Goal: Book appointment/travel/reservation

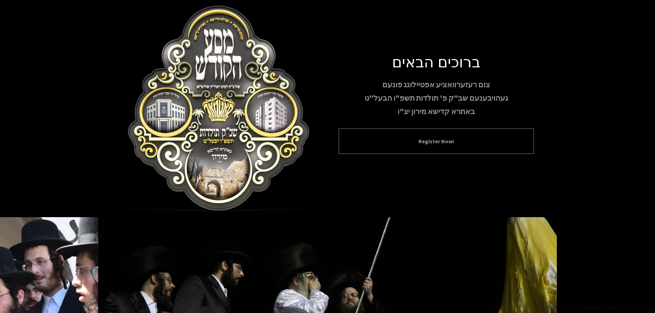
click at [411, 137] on button "Register Now!" at bounding box center [436, 141] width 178 height 8
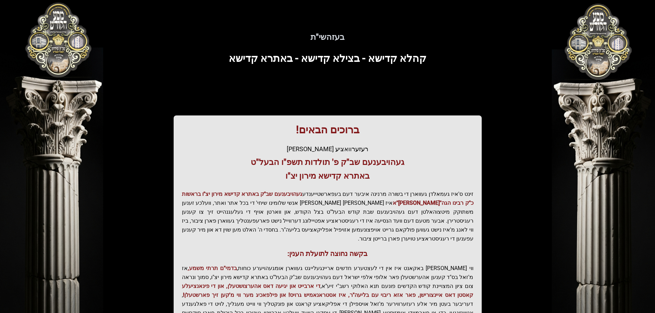
scroll to position [85, 0]
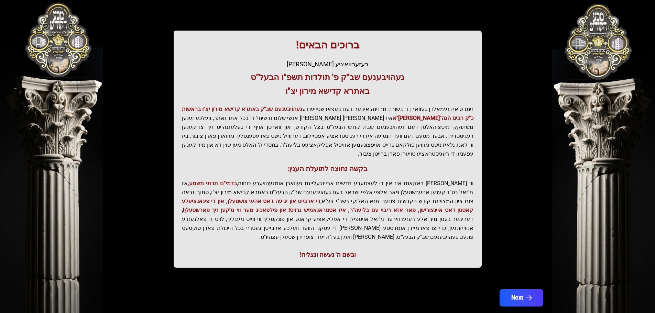
click at [514, 290] on button "Next" at bounding box center [521, 298] width 44 height 17
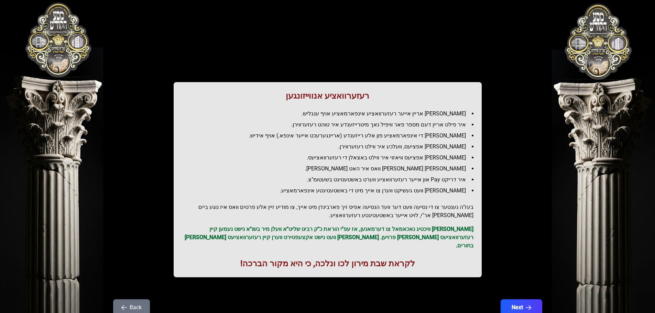
scroll to position [0, 0]
click at [511, 301] on button "Next" at bounding box center [521, 308] width 44 height 17
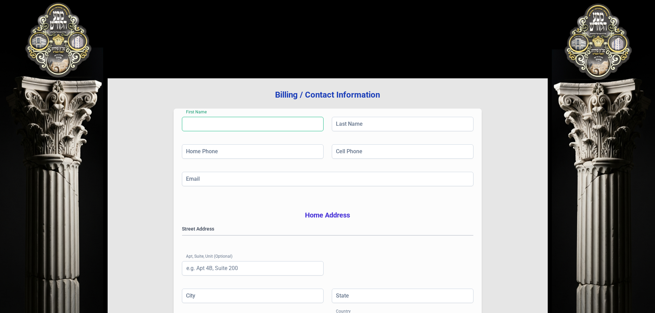
click at [261, 118] on input "First Name" at bounding box center [253, 124] width 142 height 14
type input "[PERSON_NAME]"
type input "[PHONE_NUMBER]"
type input "[EMAIL_ADDRESS][DOMAIN_NAME]"
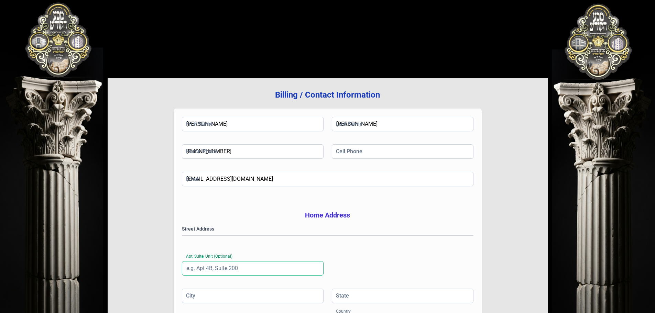
type input "102"
type input "MONSEY"
type input "NY"
type input "10952"
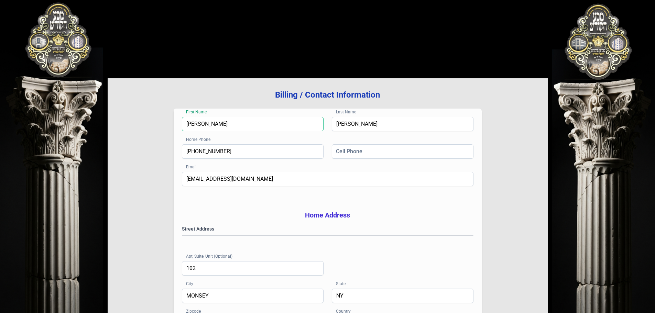
scroll to position [112, 0]
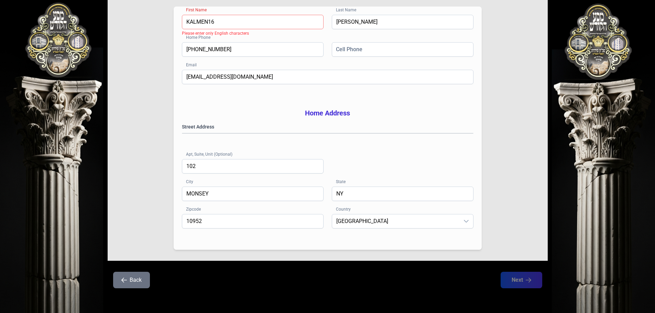
type input "KALMEN16"
click at [182, 133] on gmp-place-autocomplete at bounding box center [182, 133] width 0 height 0
type input "[GEOGRAPHIC_DATA]"
type input "10956"
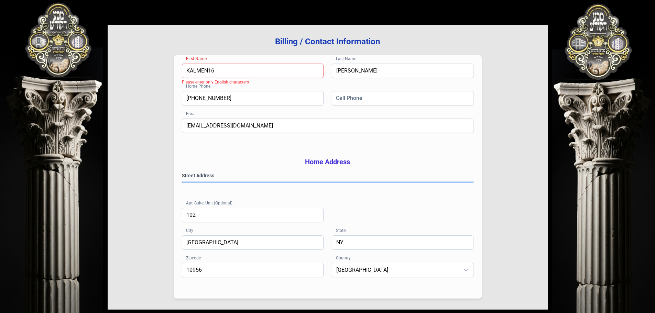
scroll to position [44, 0]
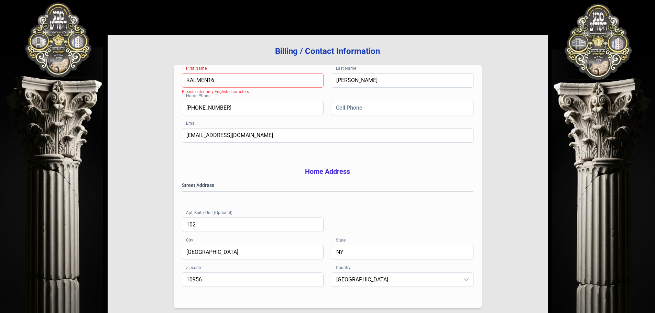
click at [211, 80] on input "KALMEN16" at bounding box center [253, 80] width 142 height 14
click at [219, 79] on input "KALMEN16" at bounding box center [253, 80] width 142 height 14
drag, startPoint x: 215, startPoint y: 79, endPoint x: 210, endPoint y: 79, distance: 4.5
click at [210, 79] on input "KALMEN16" at bounding box center [253, 80] width 142 height 14
type input "[PERSON_NAME]"
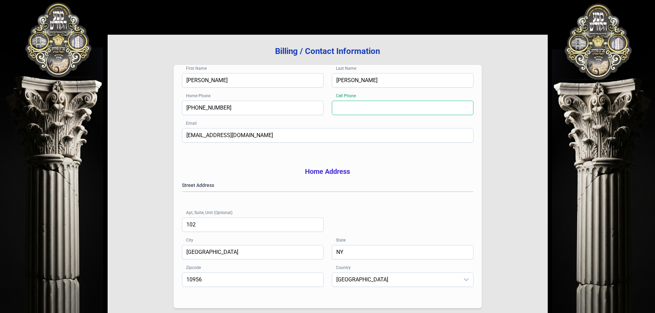
click at [371, 111] on input "Cell Phone" at bounding box center [403, 108] width 142 height 14
type input "[PHONE_NUMBER]"
type input "MONSEY"
type input "10952"
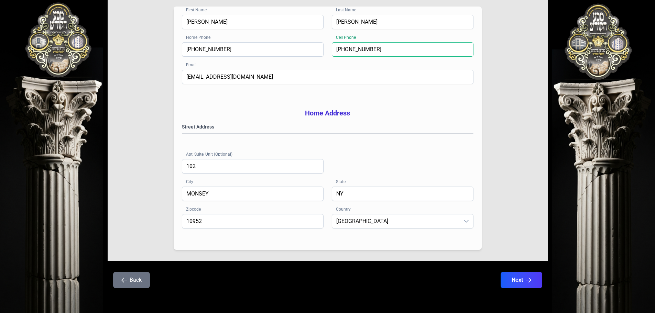
scroll to position [112, 0]
click at [519, 280] on button "Next" at bounding box center [521, 280] width 44 height 17
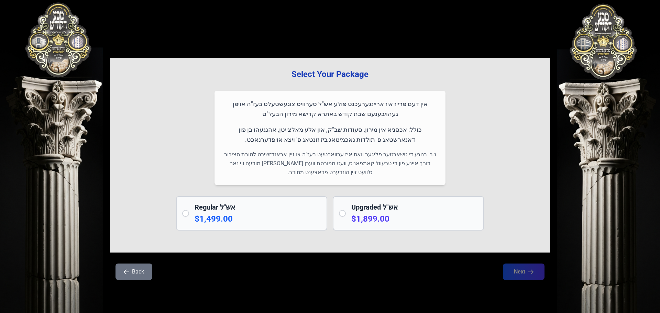
click at [189, 218] on div "Regular אש"ל $1,499.00" at bounding box center [251, 213] width 151 height 34
radio input "true"
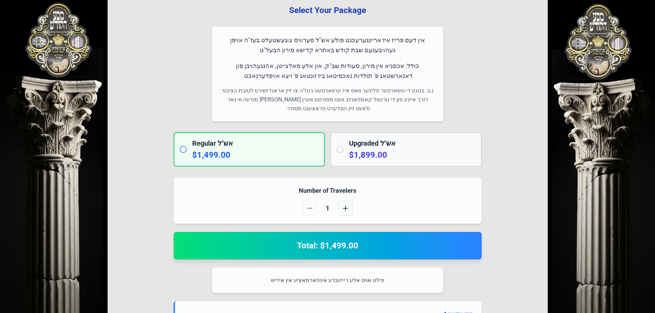
scroll to position [133, 0]
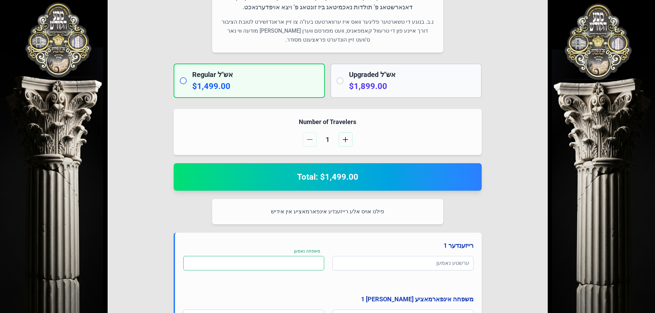
click at [293, 262] on input at bounding box center [253, 263] width 141 height 14
type input "j"
type input "k"
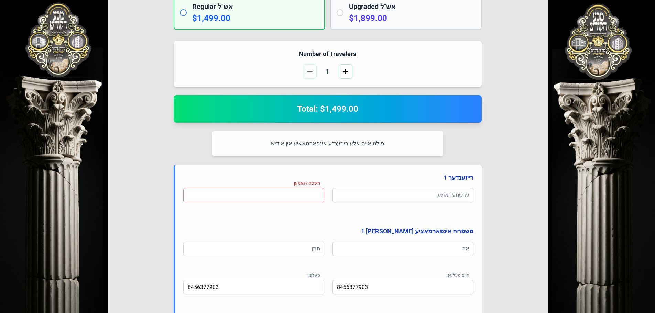
scroll to position [202, 0]
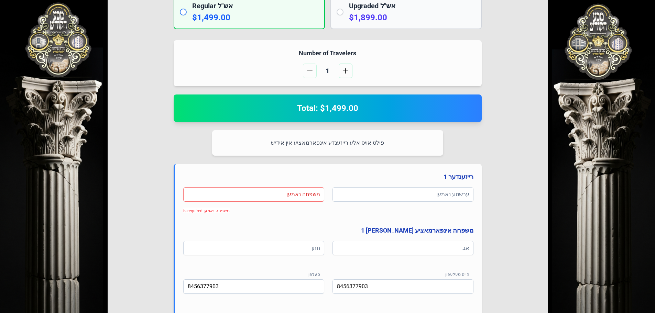
click at [283, 143] on p "פילט אויס אלע רייזענדע אינפארמאציע אין אידיש" at bounding box center [327, 143] width 215 height 9
click at [277, 143] on p "פילט אויס אלע רייזענדע אינפארמאציע אין אידיש" at bounding box center [327, 143] width 215 height 9
click at [285, 194] on input at bounding box center [253, 194] width 141 height 14
type input "רקררער"
click at [413, 194] on input at bounding box center [403, 194] width 141 height 14
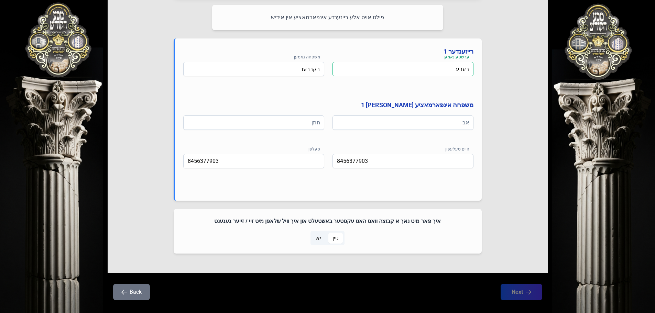
scroll to position [339, 0]
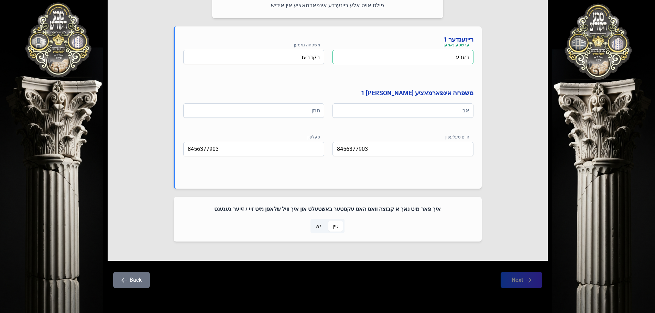
type input "רערע"
click at [333, 227] on span "ניין" at bounding box center [336, 226] width 6 height 8
click at [336, 225] on span "ניין" at bounding box center [336, 226] width 6 height 8
click at [333, 226] on span "ניין" at bounding box center [336, 226] width 6 height 8
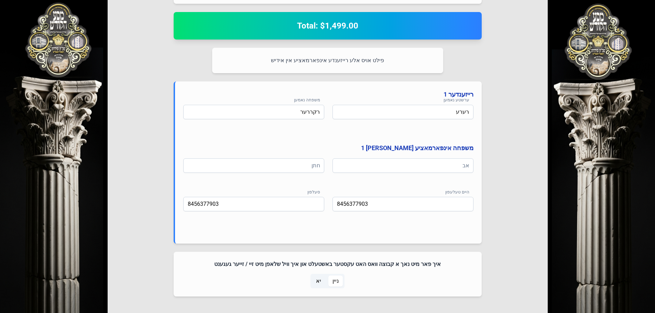
scroll to position [270, 0]
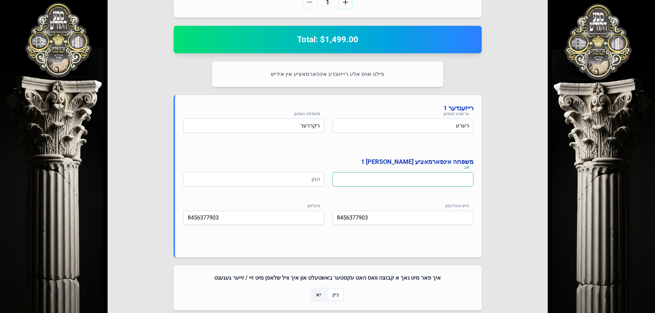
click at [420, 180] on input at bounding box center [403, 179] width 141 height 14
type input "עחיטאח"
click at [283, 180] on input at bounding box center [253, 179] width 141 height 14
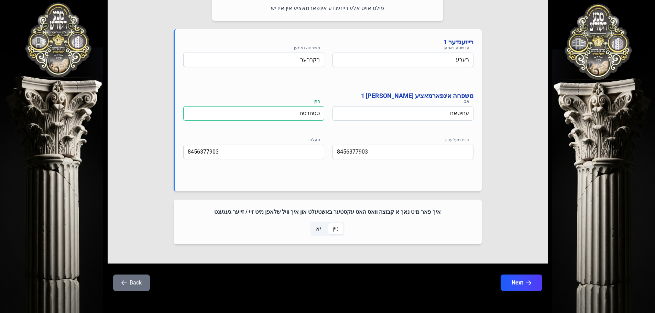
scroll to position [339, 0]
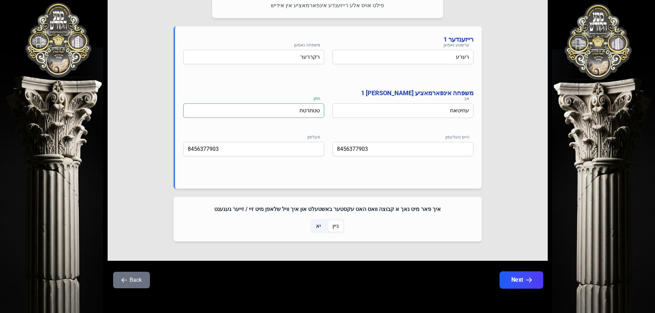
type input "טטחרטח"
click at [523, 279] on button "Next" at bounding box center [521, 280] width 44 height 17
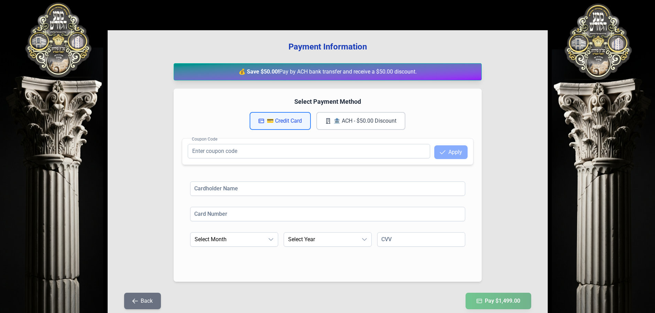
scroll to position [80, 0]
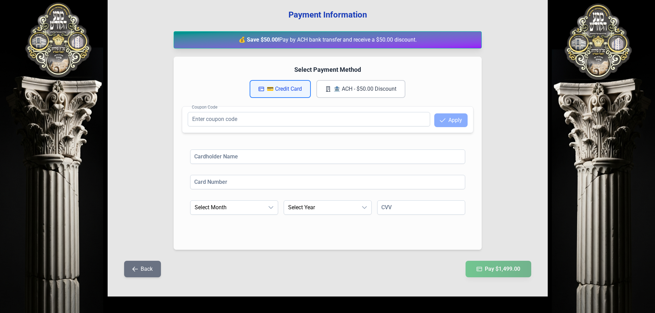
click at [150, 268] on button "Back" at bounding box center [142, 269] width 37 height 17
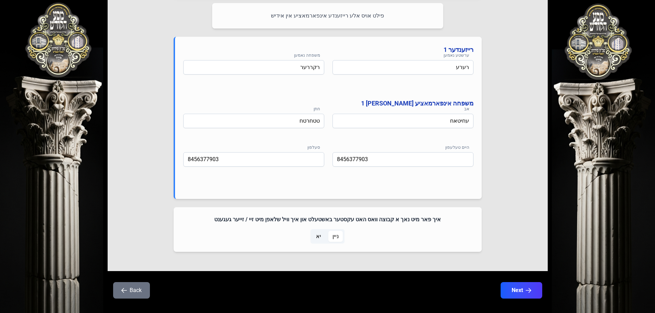
scroll to position [339, 0]
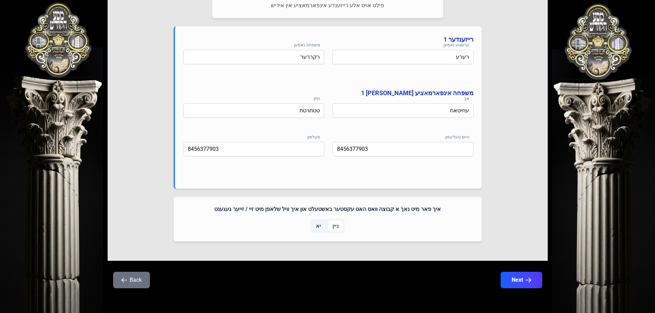
click at [316, 225] on span "יא" at bounding box center [318, 226] width 13 height 11
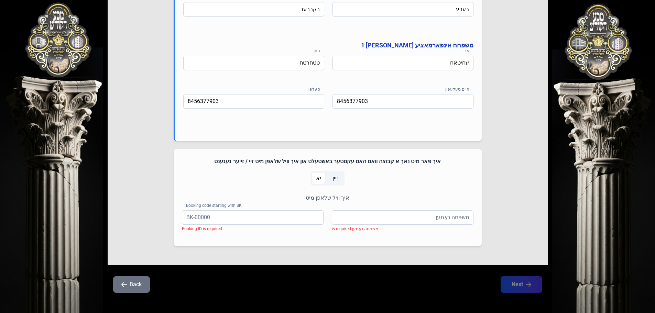
scroll to position [391, 0]
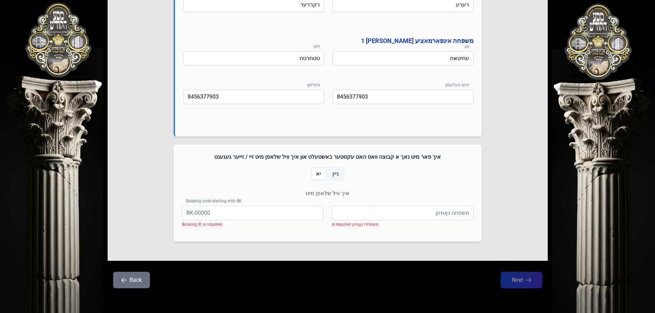
click at [141, 274] on button "Back" at bounding box center [131, 280] width 37 height 17
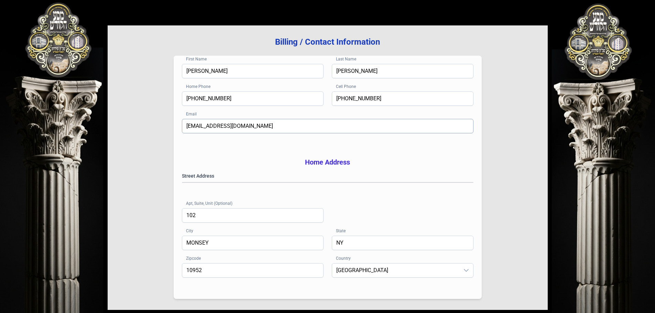
scroll to position [112, 0]
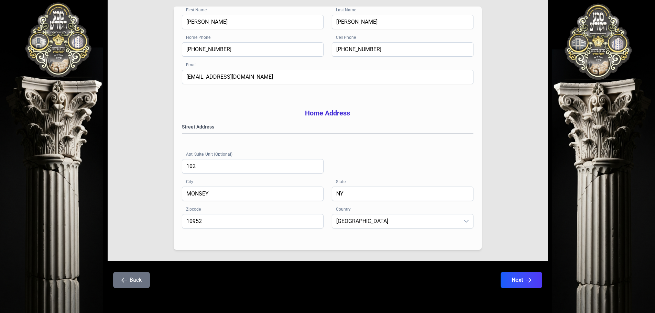
click at [134, 282] on button "Back" at bounding box center [131, 280] width 37 height 17
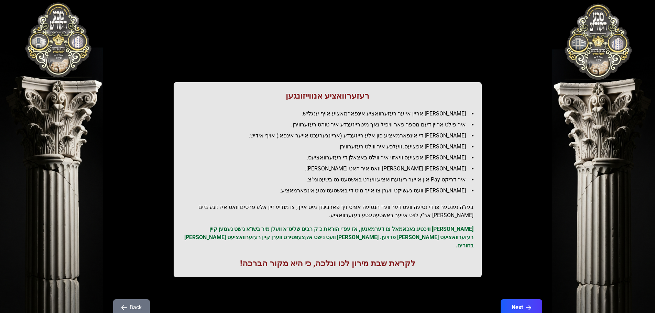
scroll to position [0, 0]
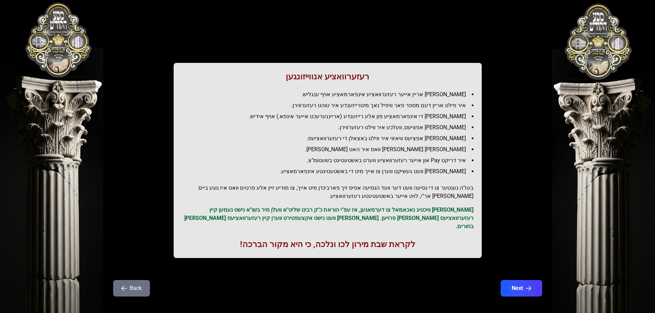
click at [128, 280] on button "Back" at bounding box center [131, 288] width 37 height 17
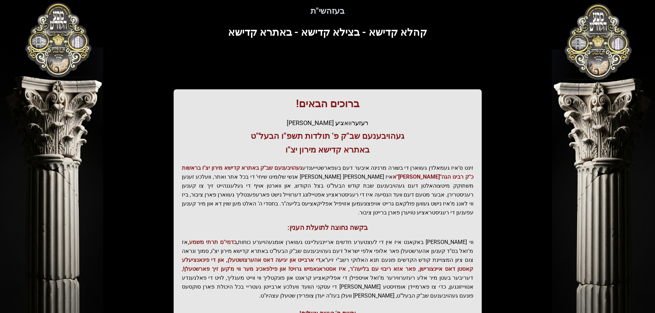
scroll to position [85, 0]
